Goal: Task Accomplishment & Management: Manage account settings

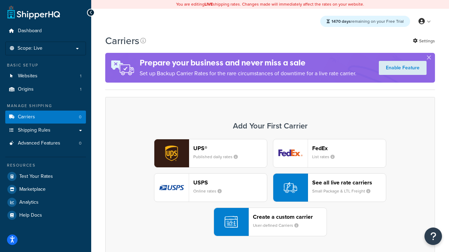
click at [270, 188] on div "UPS® Published daily rates FedEx List rates USPS Online rates See all live rate…" at bounding box center [270, 187] width 315 height 97
click at [349, 148] on header "FedEx" at bounding box center [349, 148] width 74 height 7
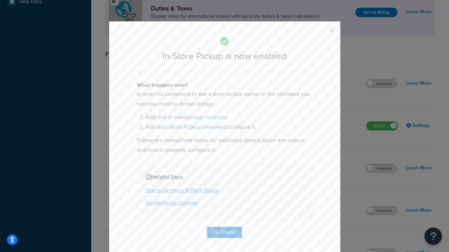
click at [321, 33] on button "button" at bounding box center [321, 33] width 2 height 2
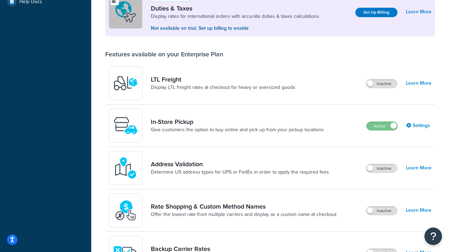
scroll to position [214, 0]
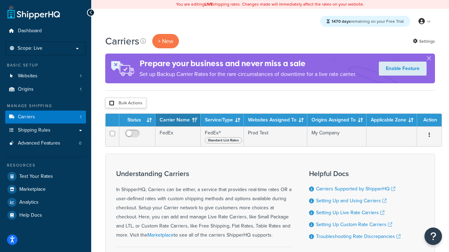
click at [111, 103] on input "checkbox" at bounding box center [111, 103] width 5 height 5
checkbox input "true"
click at [0, 0] on button "Delete" at bounding box center [0, 0] width 0 height 0
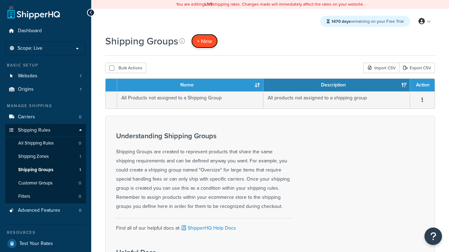
click at [204, 41] on span "+ New" at bounding box center [204, 41] width 15 height 8
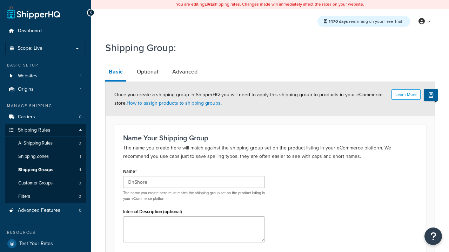
type input "OnShore"
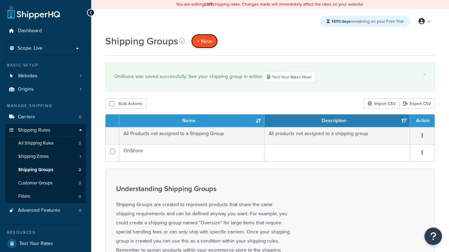
click at [204, 41] on span "+ New" at bounding box center [204, 41] width 15 height 8
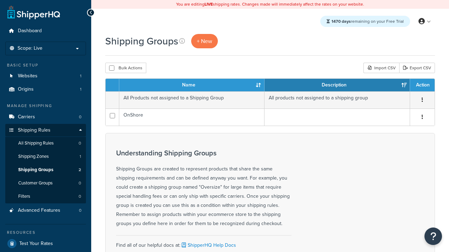
click at [192, 86] on th "Name" at bounding box center [191, 85] width 145 height 13
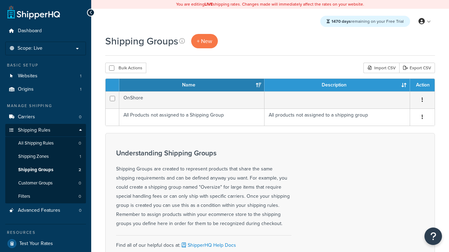
click at [337, 86] on th "Description" at bounding box center [336, 85] width 145 height 13
click at [422, 86] on th "Action" at bounding box center [422, 85] width 25 height 13
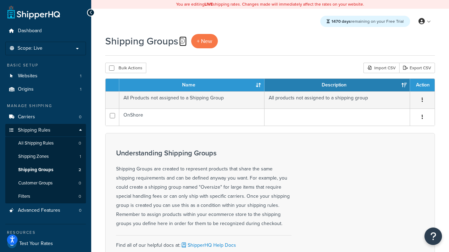
click at [182, 41] on icon at bounding box center [182, 41] width 6 height 6
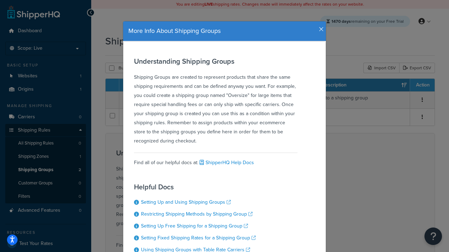
click at [319, 27] on icon "button" at bounding box center [321, 29] width 5 height 6
